Goal: Information Seeking & Learning: Understand process/instructions

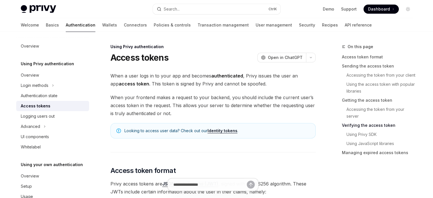
scroll to position [807, 0]
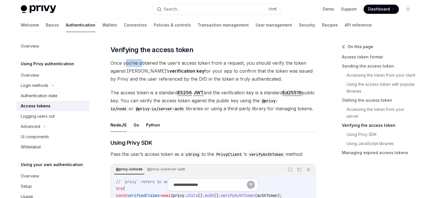
drag, startPoint x: 125, startPoint y: 58, endPoint x: 164, endPoint y: 65, distance: 39.6
click at [144, 60] on span "Once you’ve obtained the user’s access token from a request, you should verify …" at bounding box center [213, 71] width 205 height 24
drag, startPoint x: 163, startPoint y: 61, endPoint x: 173, endPoint y: 62, distance: 10.5
click at [173, 62] on span "Once you’ve obtained the user’s access token from a request, you should verify …" at bounding box center [213, 71] width 205 height 24
drag, startPoint x: 185, startPoint y: 61, endPoint x: 196, endPoint y: 68, distance: 12.6
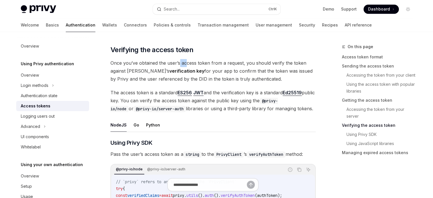
click at [188, 61] on span "Once you’ve obtained the user’s access token from a request, you should verify …" at bounding box center [213, 71] width 205 height 24
drag, startPoint x: 201, startPoint y: 62, endPoint x: 206, endPoint y: 61, distance: 5.7
click at [205, 61] on span "Once you’ve obtained the user’s access token from a request, you should verify …" at bounding box center [213, 71] width 205 height 24
drag, startPoint x: 217, startPoint y: 61, endPoint x: 232, endPoint y: 61, distance: 15.1
click at [232, 61] on span "Once you’ve obtained the user’s access token from a request, you should verify …" at bounding box center [213, 71] width 205 height 24
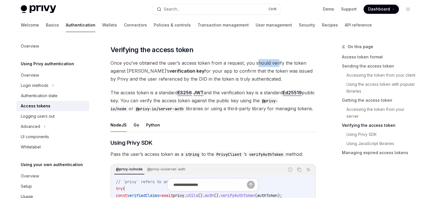
drag, startPoint x: 257, startPoint y: 59, endPoint x: 280, endPoint y: 59, distance: 23.6
click at [280, 59] on span "Once you’ve obtained the user’s access token from a request, you should verify …" at bounding box center [213, 71] width 205 height 24
